Goal: Task Accomplishment & Management: Use online tool/utility

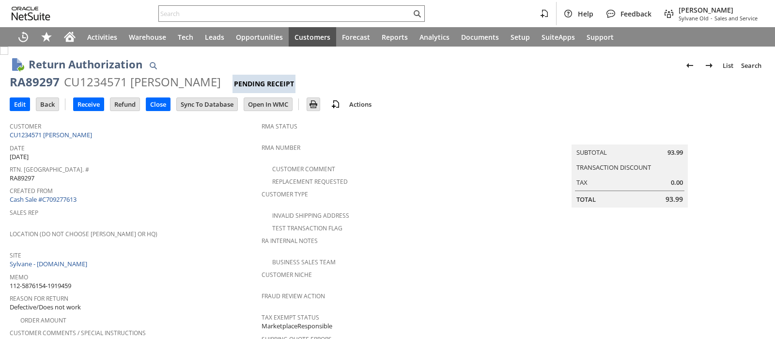
click at [107, 84] on div "CU1234571 Kyle Dodd" at bounding box center [142, 82] width 157 height 16
click at [289, 14] on input "text" at bounding box center [285, 14] width 252 height 12
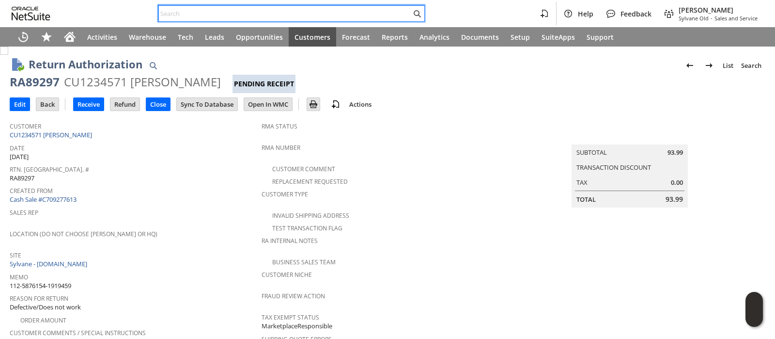
paste input "113-4275876-4674616"
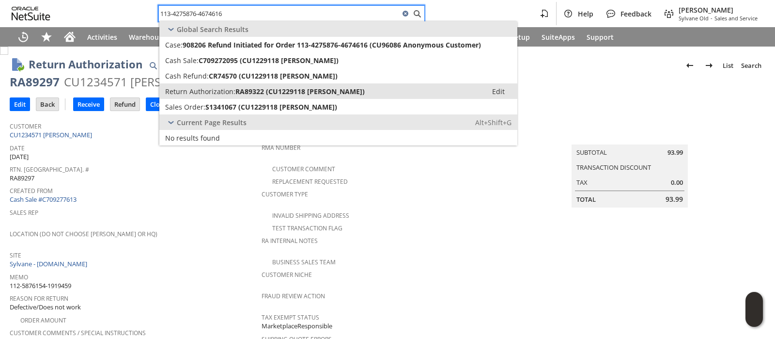
type input "113-4275876-4674616"
click at [270, 88] on span "RA89322 (CU1229118 Jack Funk)" at bounding box center [299, 91] width 129 height 9
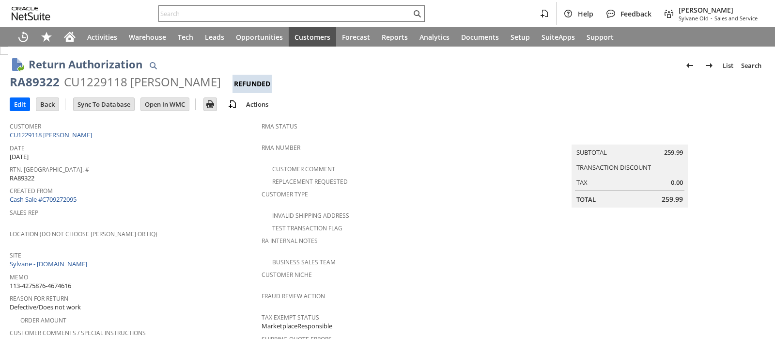
click at [113, 82] on div "CU1229118 Jack Funk" at bounding box center [142, 82] width 157 height 16
click at [322, 9] on input "text" at bounding box center [285, 14] width 252 height 12
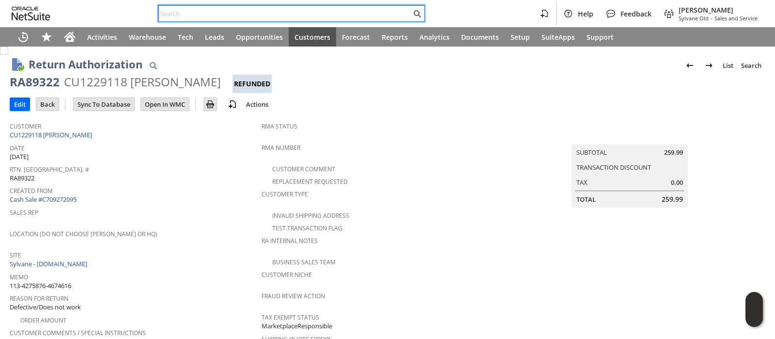
paste input "114-4936971-0555406"
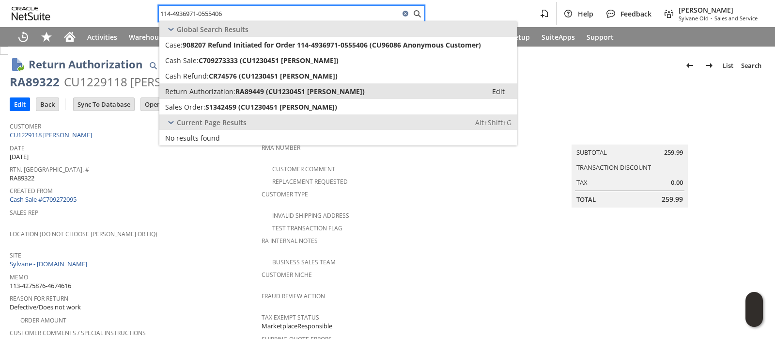
type input "114-4936971-0555406"
click at [302, 89] on span "RA89449 (CU1230451 Nancy Customer)" at bounding box center [299, 91] width 129 height 9
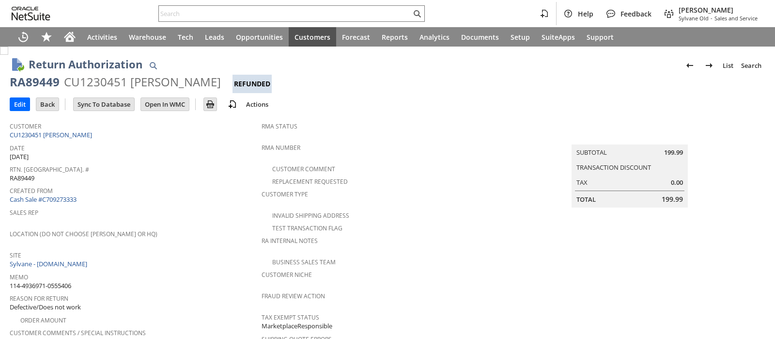
click at [110, 81] on div "CU1230451 [PERSON_NAME]" at bounding box center [142, 82] width 157 height 16
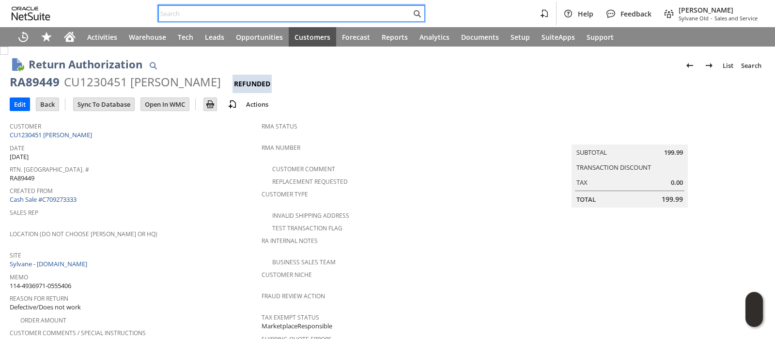
click at [273, 16] on input "text" at bounding box center [285, 14] width 252 height 12
paste input "114-7404122-4845037"
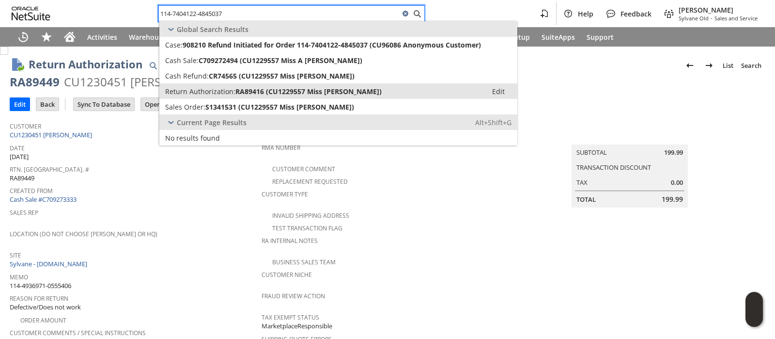
type input "114-7404122-4845037"
click at [264, 91] on span "RA89416 (CU1229557 Miss [PERSON_NAME])" at bounding box center [308, 91] width 146 height 9
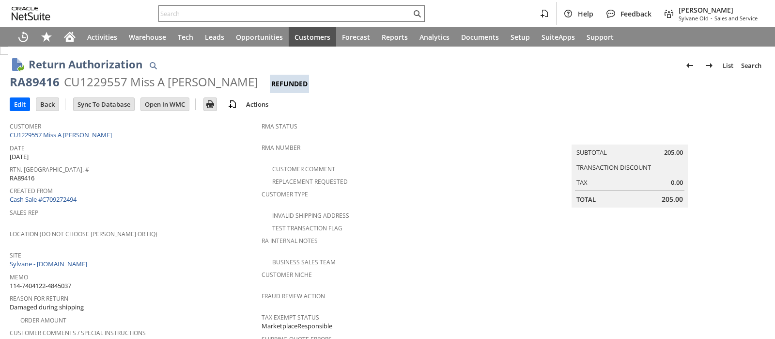
click at [117, 81] on div "CU1229557 Miss A Casey" at bounding box center [161, 82] width 194 height 16
click at [312, 11] on input "text" at bounding box center [285, 14] width 252 height 12
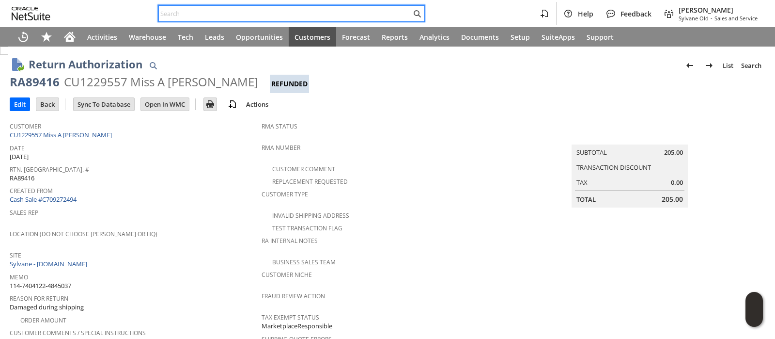
paste input "114-0156616-5221040"
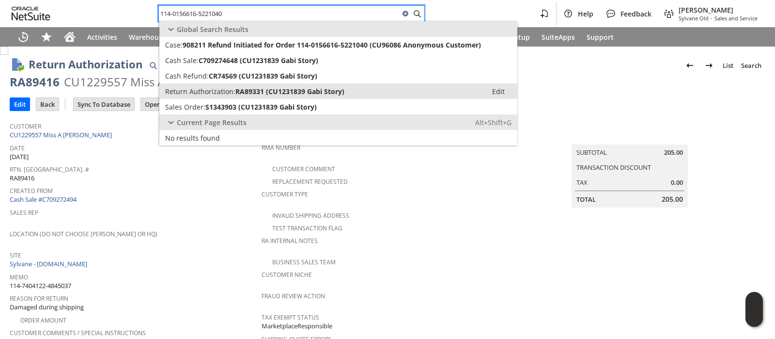
type input "114-0156616-5221040"
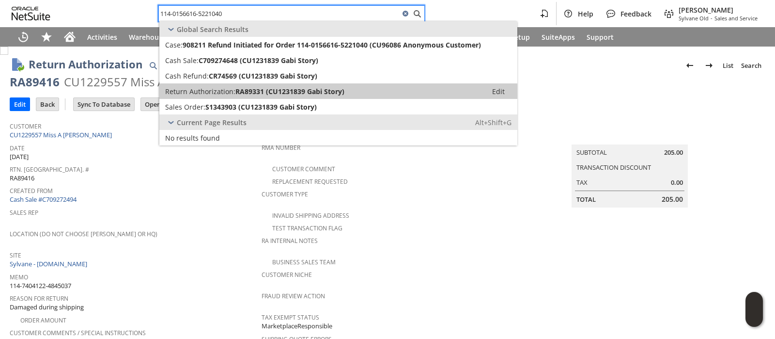
click at [294, 87] on span "RA89331 (CU1231839 Gabi Story)" at bounding box center [289, 91] width 109 height 9
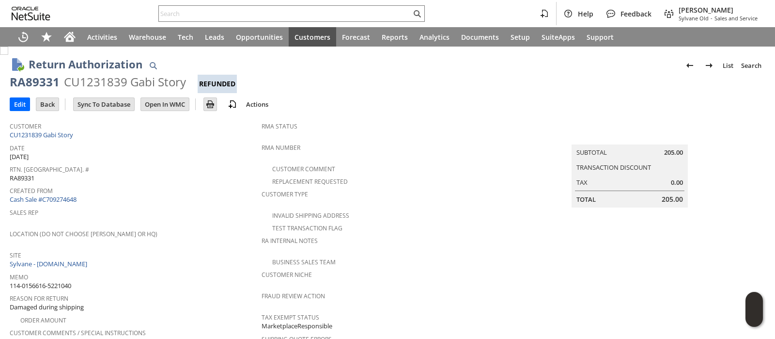
click at [115, 84] on div "CU1231839 Gabi Story" at bounding box center [125, 82] width 122 height 16
copy div "CU1231839"
click at [354, 11] on input "text" at bounding box center [285, 14] width 252 height 12
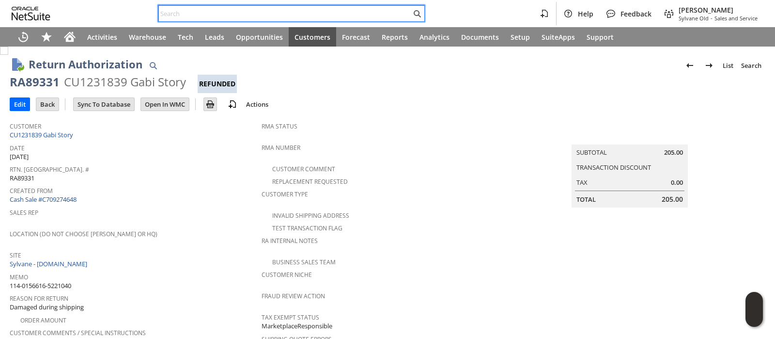
paste input "112-3239212-3939419"
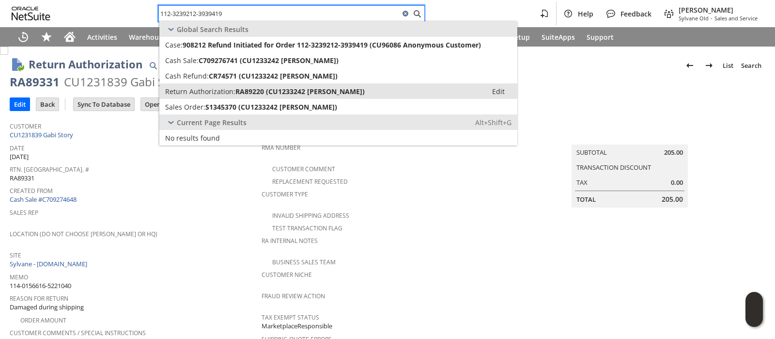
type input "112-3239212-3939419"
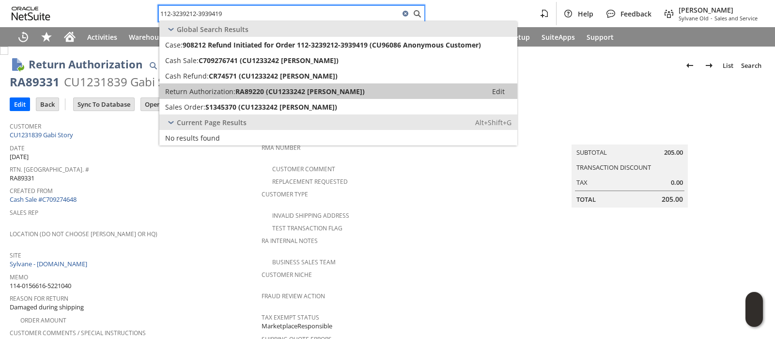
click at [333, 88] on span "RA89220 (CU1233242 Jennifer Customer)" at bounding box center [299, 91] width 129 height 9
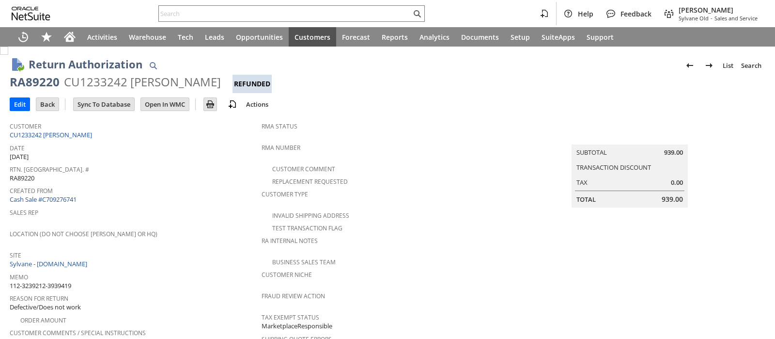
click at [100, 81] on div "CU1233242 [PERSON_NAME]" at bounding box center [142, 82] width 157 height 16
copy div "CU1233242"
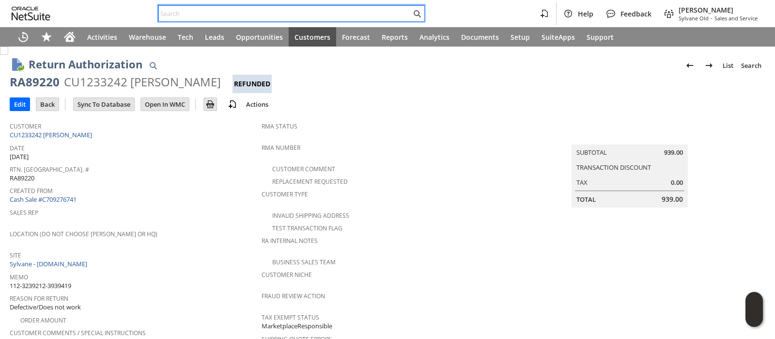
click at [305, 17] on input "text" at bounding box center [285, 14] width 252 height 12
paste input "111-1650653-6110600"
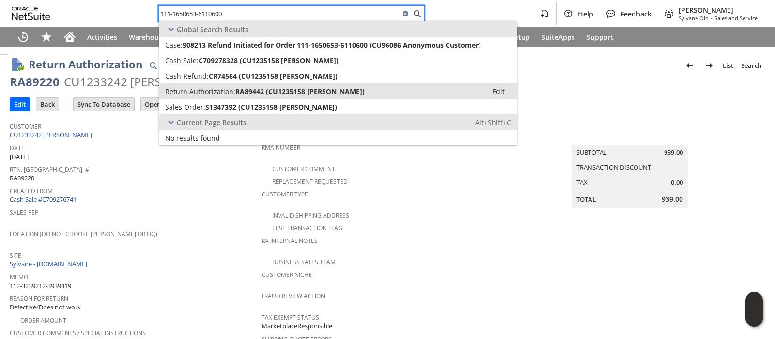
type input "111-1650653-6110600"
click at [297, 93] on span "RA89442 (CU1235158 john briggs)" at bounding box center [299, 91] width 129 height 9
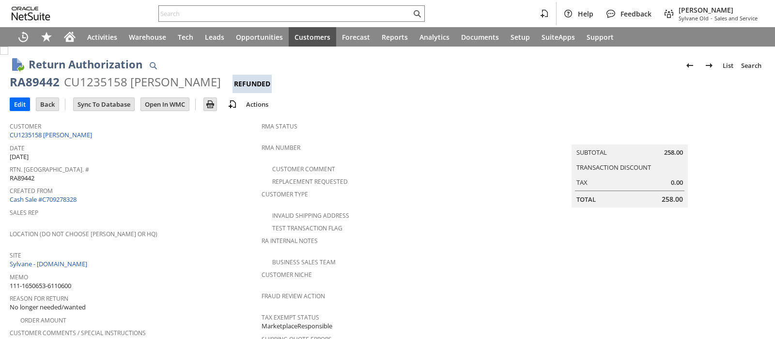
click at [104, 82] on div "CU1235158 [PERSON_NAME]" at bounding box center [142, 82] width 157 height 16
click at [104, 81] on div "CU1235158 john briggs" at bounding box center [142, 82] width 157 height 16
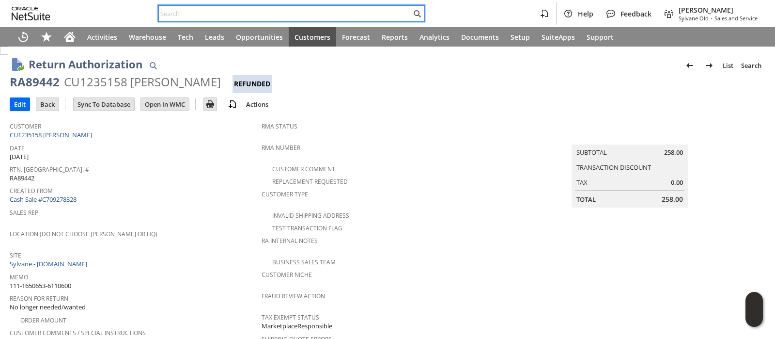
click at [251, 14] on input "text" at bounding box center [285, 14] width 252 height 12
paste input "111-6005390-4426635"
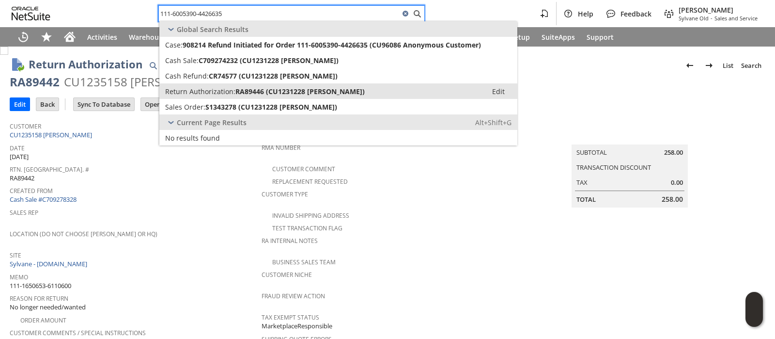
type input "111-6005390-4426635"
click at [251, 85] on link "Return Authorization: RA89446 (CU1231228 Akilah Johnson) Edit" at bounding box center [338, 91] width 358 height 16
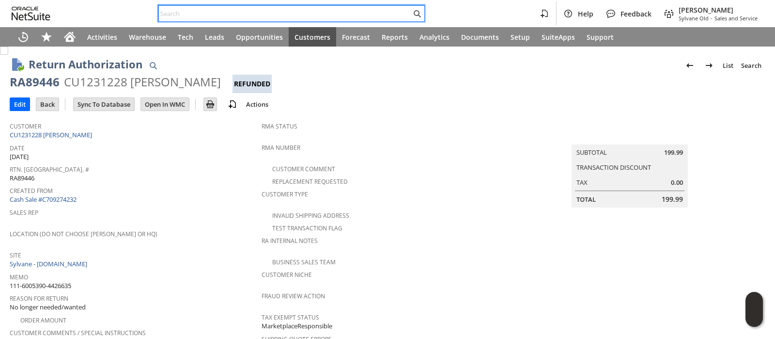
click at [318, 13] on input "text" at bounding box center [285, 14] width 252 height 12
paste input "113-4857767-1314604"
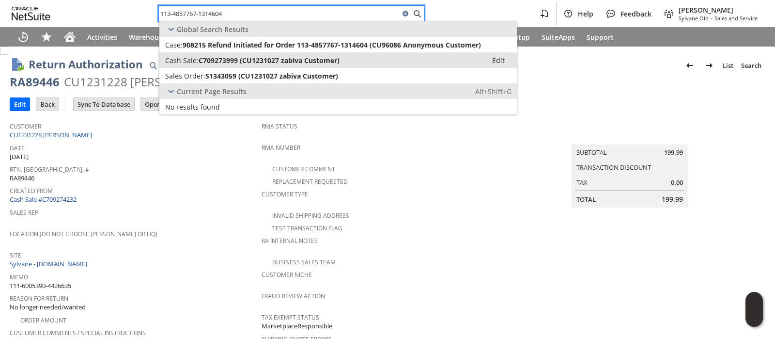
type input "113-4857767-1314604"
click at [314, 58] on span "C709273999 (CU1231027 zabiva Customer)" at bounding box center [269, 60] width 141 height 9
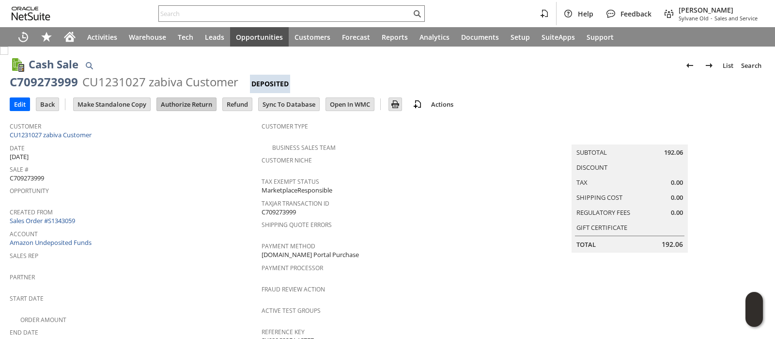
click at [188, 106] on input "Authorize Return" at bounding box center [186, 104] width 59 height 13
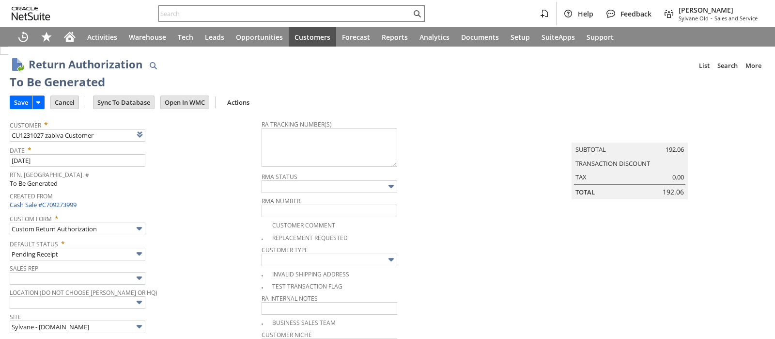
type input "Add"
type input "Copy Previous"
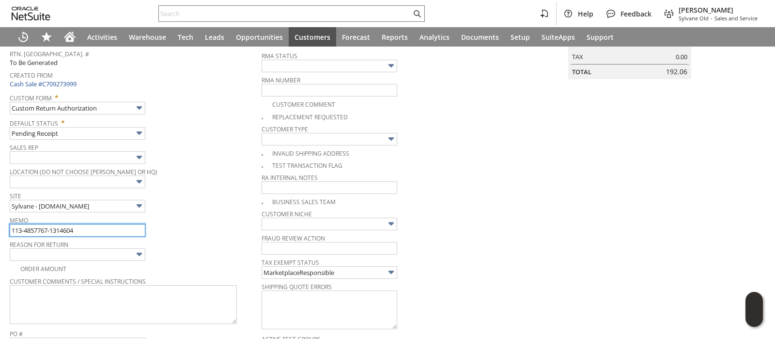
click at [109, 226] on input "113-4857767-1314604" at bounding box center [78, 230] width 136 height 13
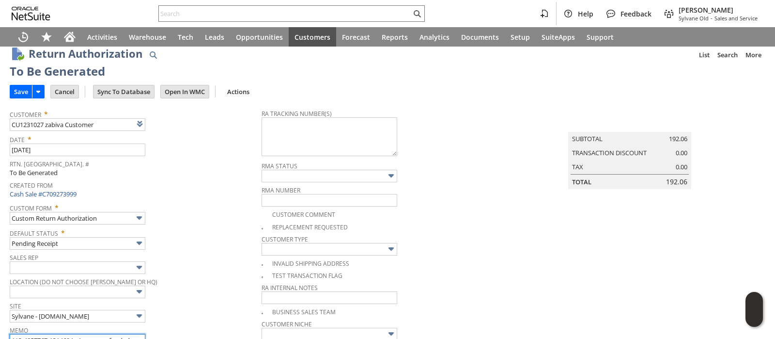
scroll to position [0, 0]
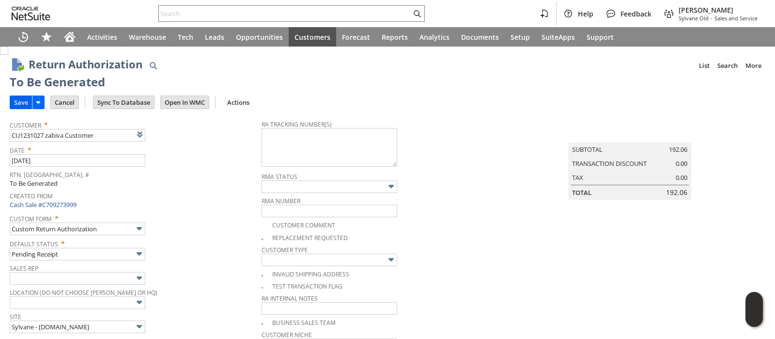
type input "113-4857767-1314604 - Amazon refunded"
click at [22, 97] on input "Save" at bounding box center [21, 102] width 22 height 13
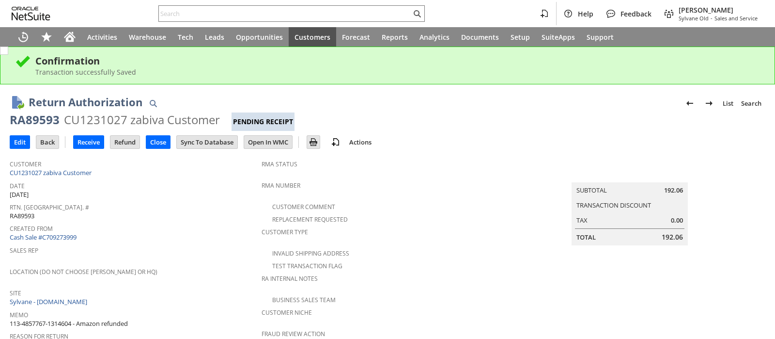
click at [98, 120] on div "CU1231027 zabiva Customer" at bounding box center [142, 120] width 156 height 16
click at [252, 14] on input "text" at bounding box center [285, 14] width 252 height 12
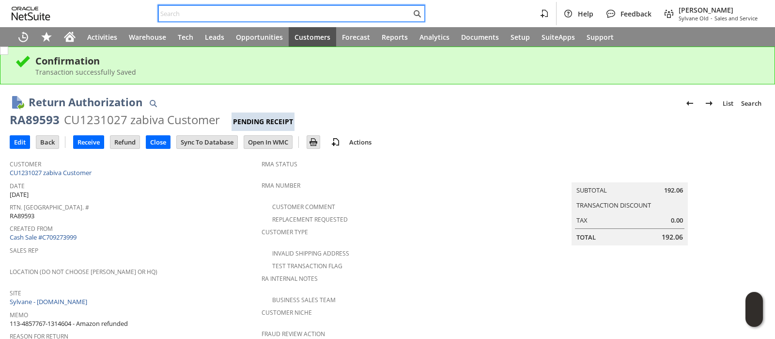
paste input "114-0229284-8357802"
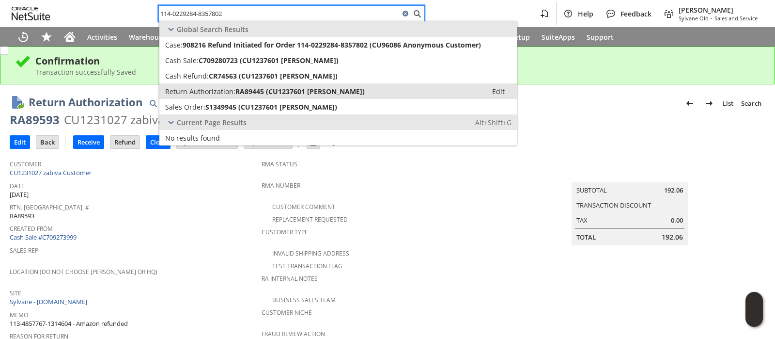
type input "114-0229284-8357802"
click at [249, 89] on span "RA89445 (CU1237601 [PERSON_NAME])" at bounding box center [299, 91] width 129 height 9
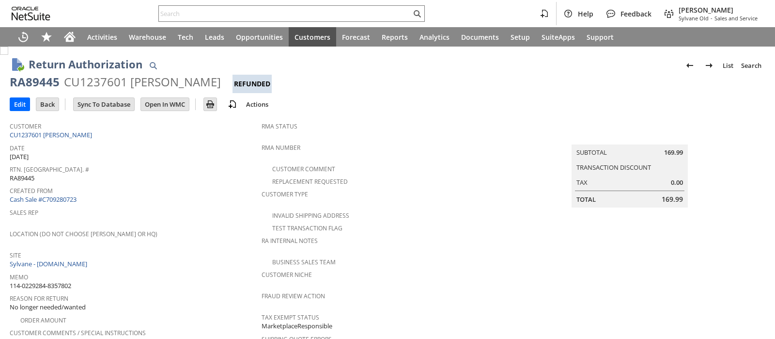
click at [119, 84] on div "CU1237601 [PERSON_NAME]" at bounding box center [142, 82] width 157 height 16
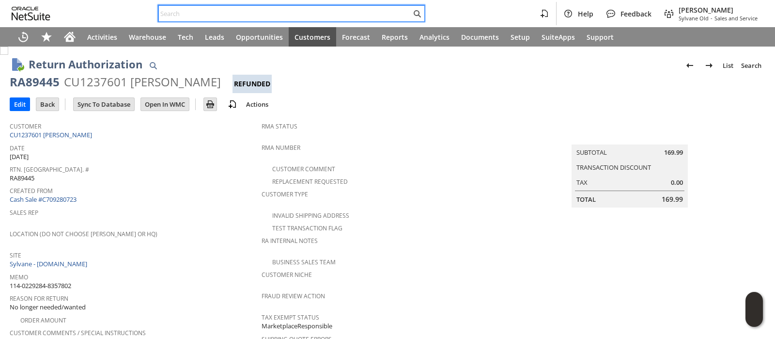
click at [257, 9] on input "text" at bounding box center [285, 14] width 252 height 12
paste input "114-9995971-8271454"
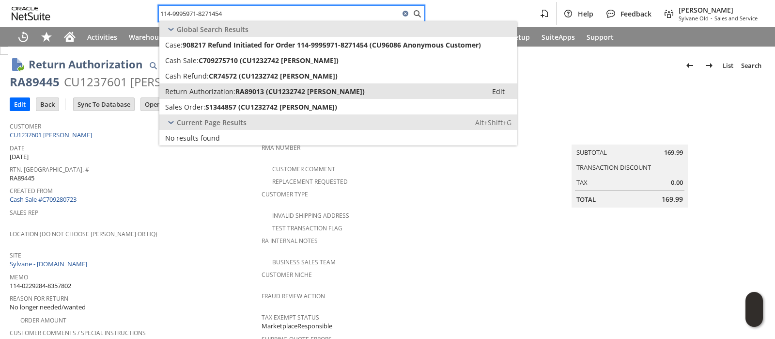
type input "114-9995971-8271454"
click at [254, 87] on span "RA89013 (CU1232742 [PERSON_NAME])" at bounding box center [299, 91] width 129 height 9
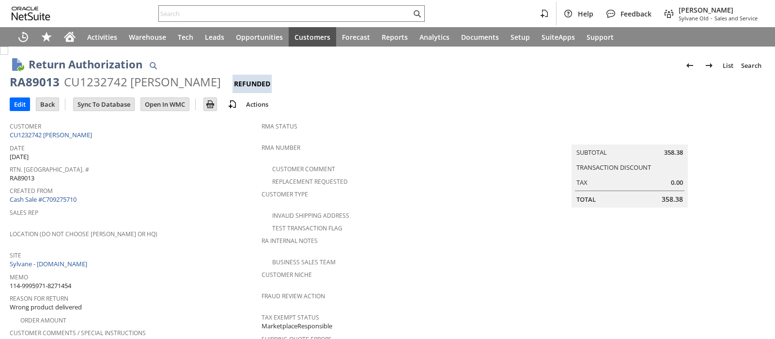
click at [106, 83] on div "CU1232742 [PERSON_NAME]" at bounding box center [142, 82] width 157 height 16
copy div "CU1232742"
click at [317, 16] on input "text" at bounding box center [285, 14] width 252 height 12
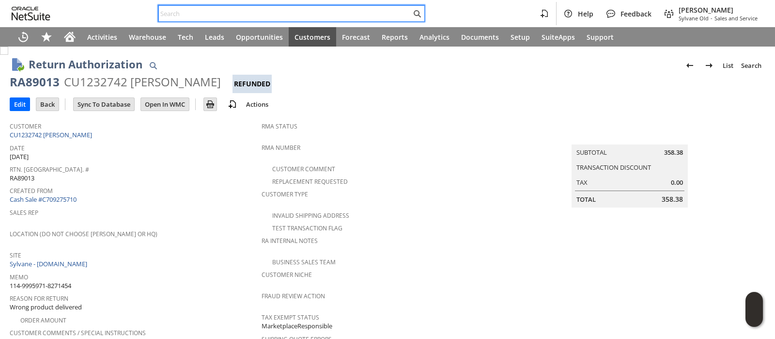
paste input "112-0379819-8909027"
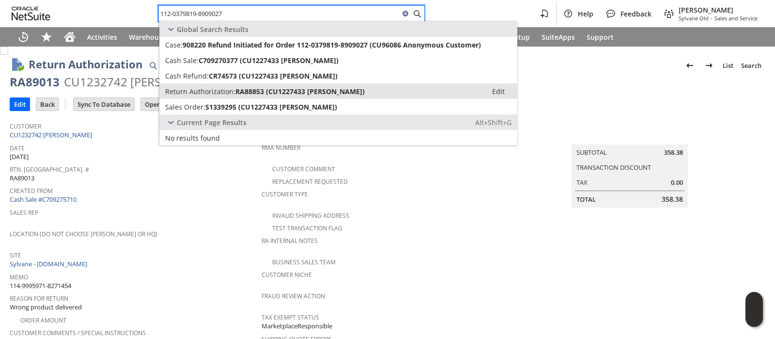
type input "112-0379819-8909027"
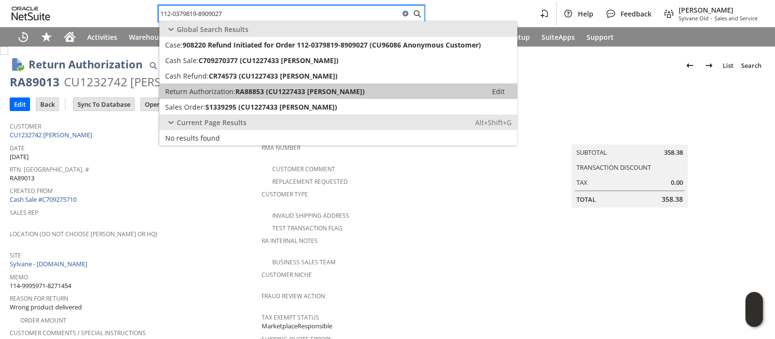
click at [254, 90] on span "RA88853 (CU1227433 [PERSON_NAME])" at bounding box center [299, 91] width 129 height 9
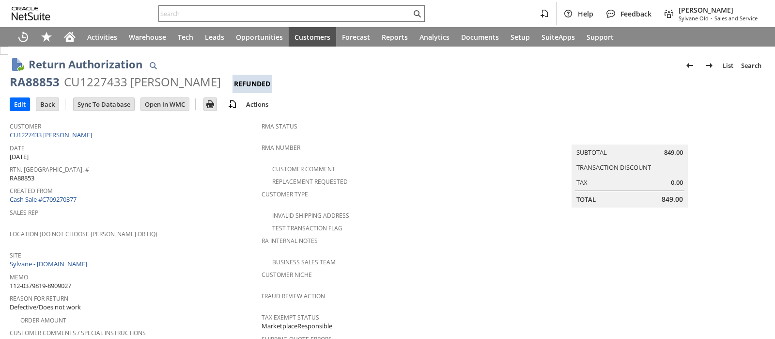
click at [107, 86] on div "CU1227433 [PERSON_NAME]" at bounding box center [142, 82] width 157 height 16
click at [107, 85] on div "CU1227433 [PERSON_NAME]" at bounding box center [142, 82] width 157 height 16
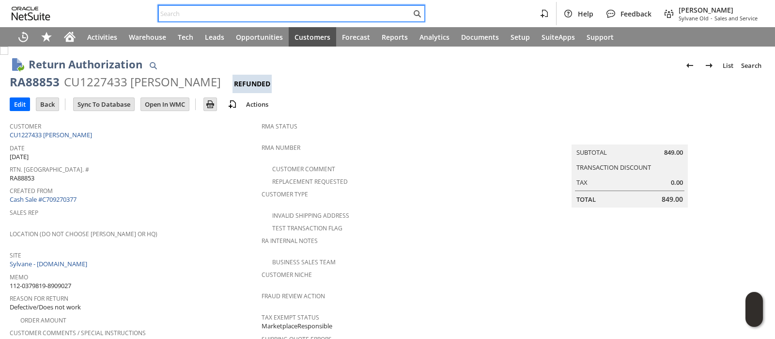
click at [266, 16] on input "text" at bounding box center [285, 14] width 252 height 12
paste input "112-8392743-2933048"
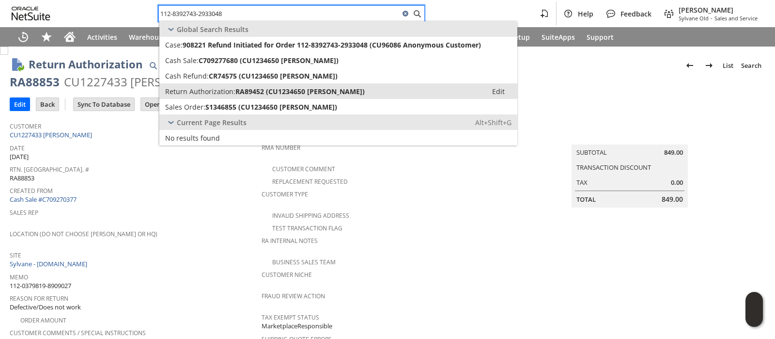
type input "112-8392743-2933048"
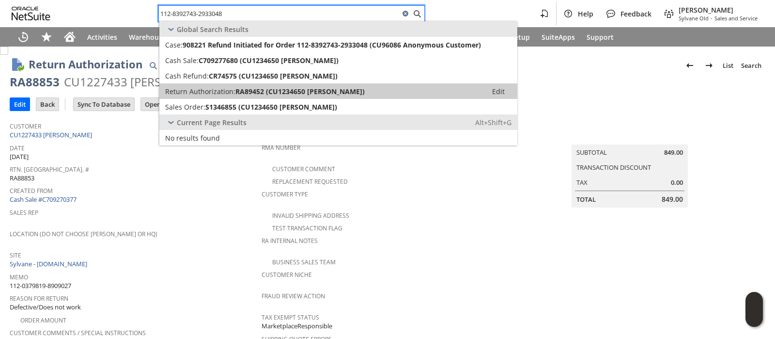
click at [261, 87] on span "RA89452 (CU1234650 [PERSON_NAME])" at bounding box center [299, 91] width 129 height 9
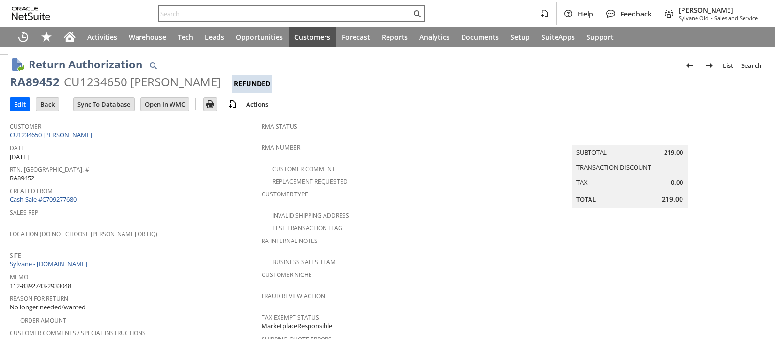
click at [115, 82] on div "CU1234650 [PERSON_NAME]" at bounding box center [142, 82] width 157 height 16
copy div "CU1234650"
